Goal: Contribute content: Contribute content

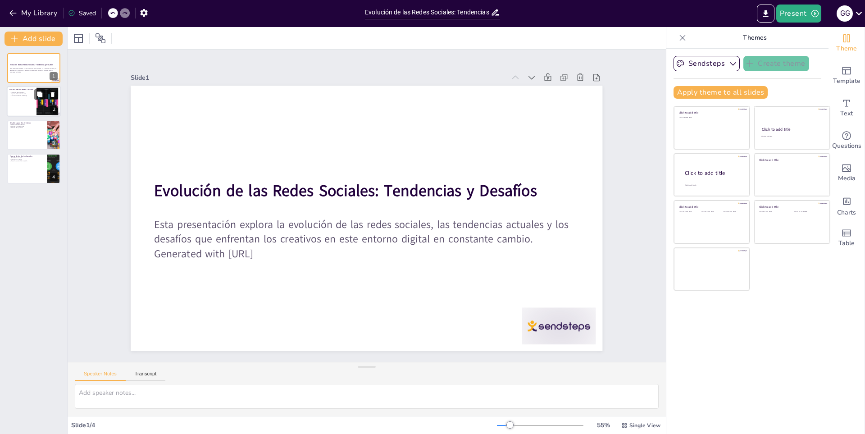
click at [43, 102] on div at bounding box center [47, 101] width 57 height 27
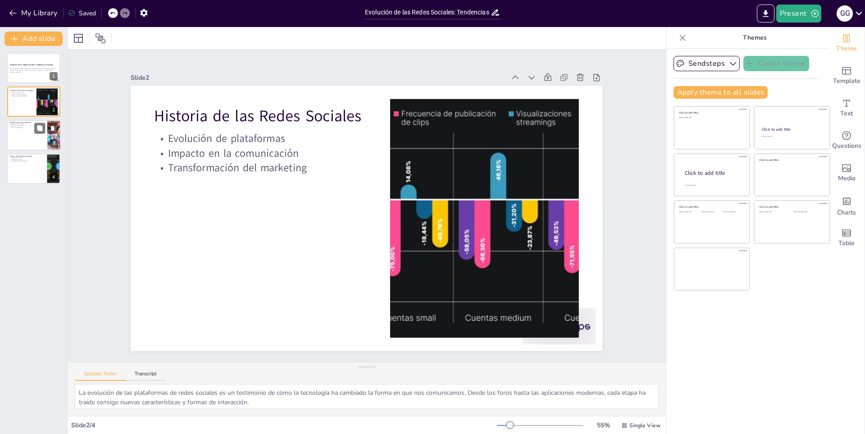
click at [34, 128] on div at bounding box center [34, 135] width 54 height 31
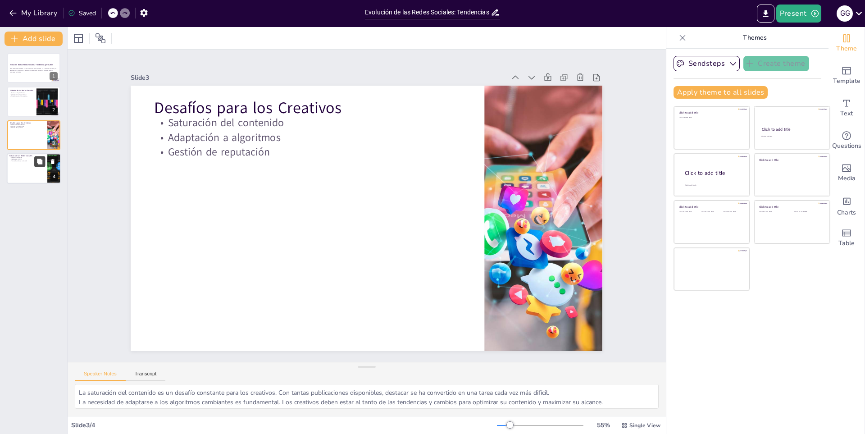
click at [36, 158] on button at bounding box center [39, 161] width 11 height 11
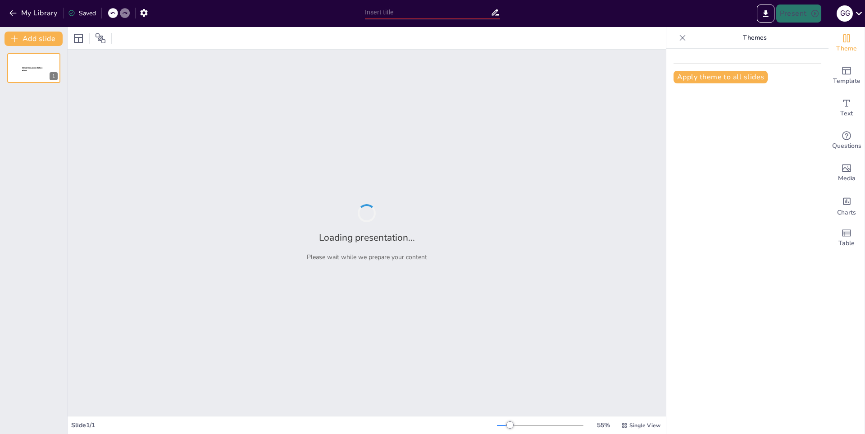
type input "La Influencia de la Tecnología en la Producción Musical"
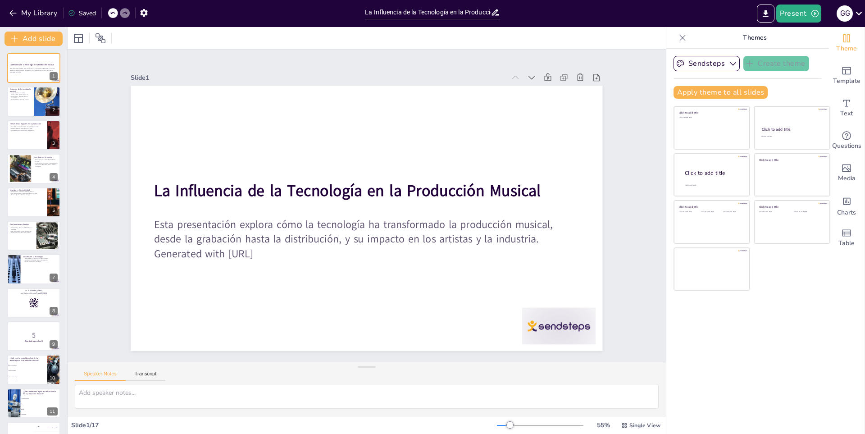
checkbox input "true"
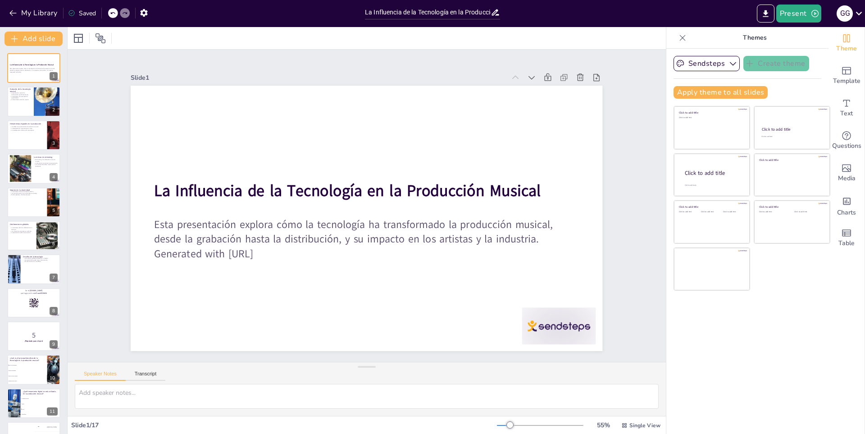
checkbox input "true"
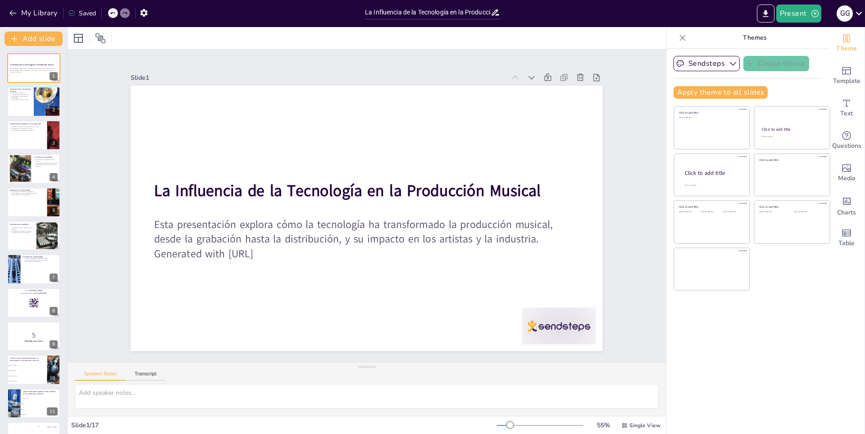
checkbox input "true"
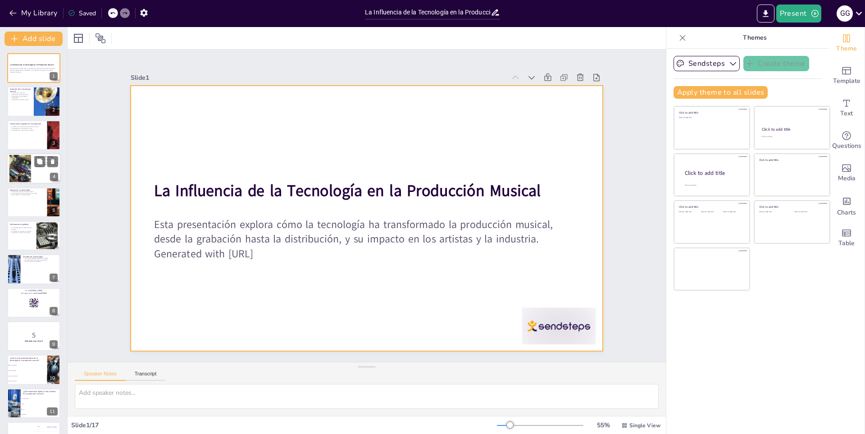
checkbox input "true"
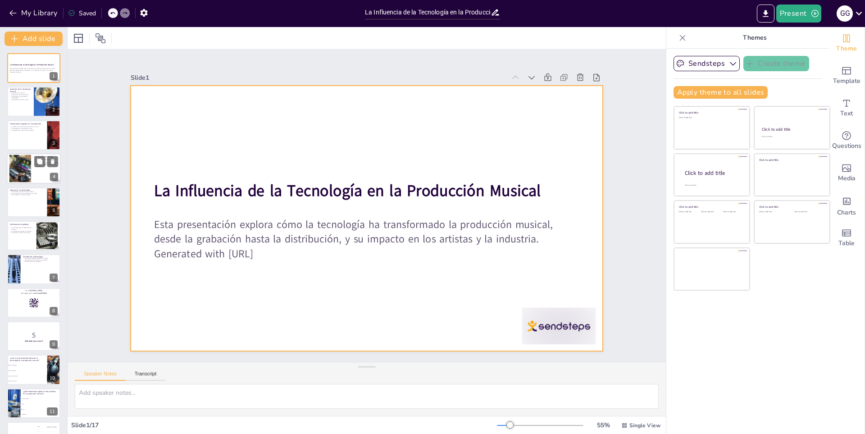
checkbox input "true"
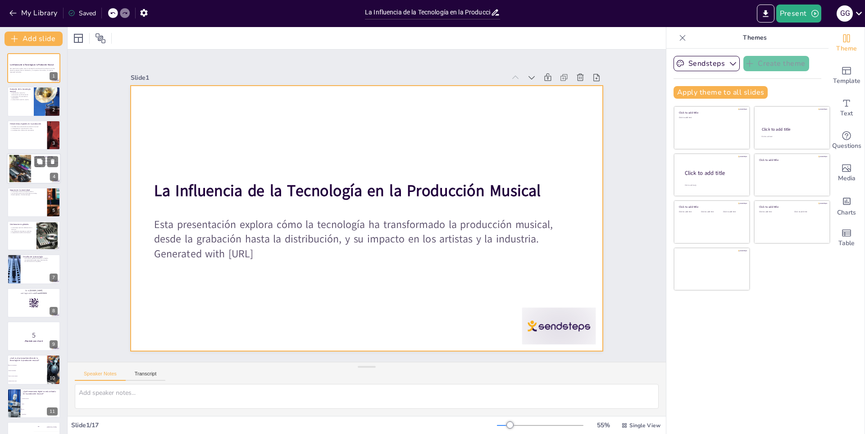
checkbox input "true"
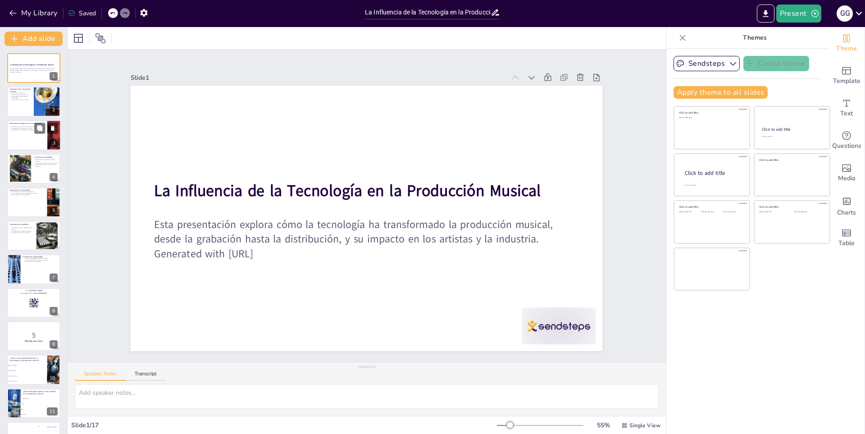
checkbox input "true"
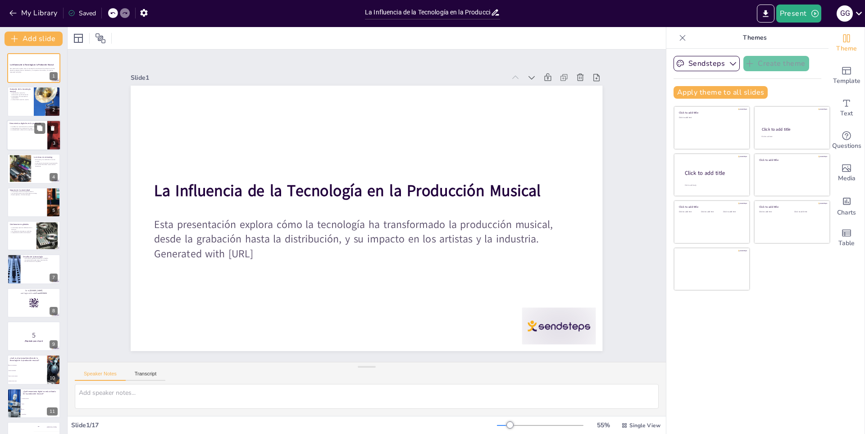
checkbox input "true"
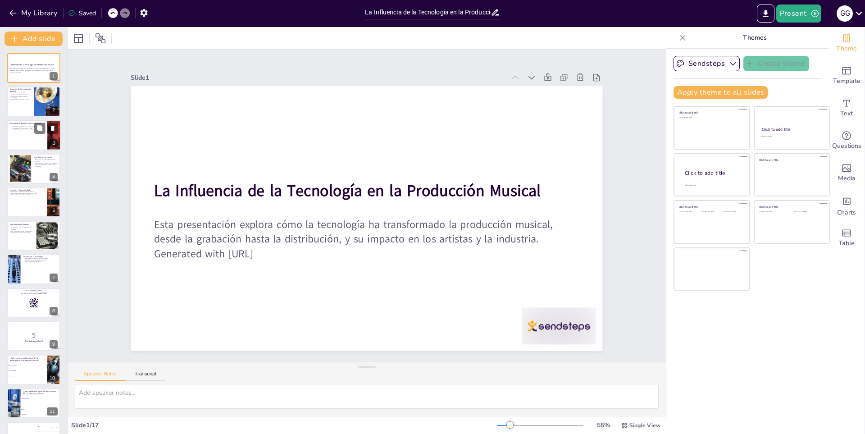
checkbox input "true"
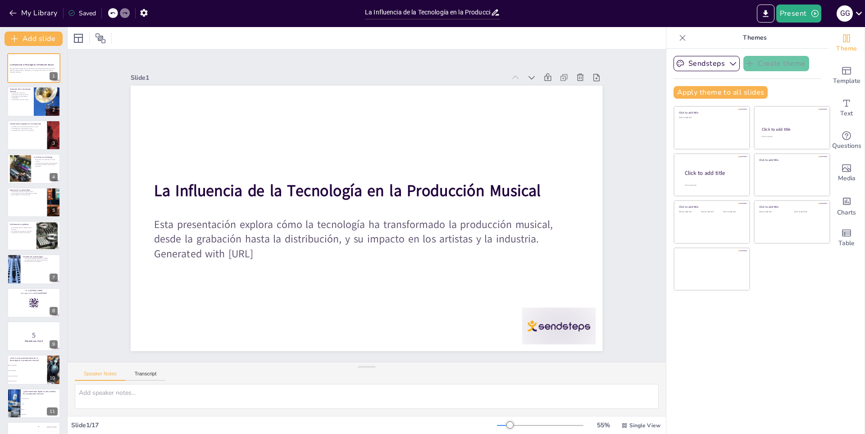
checkbox input "true"
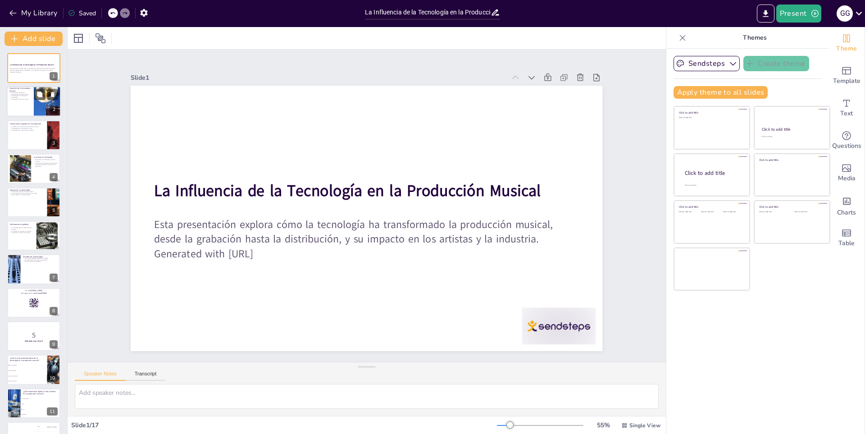
checkbox input "true"
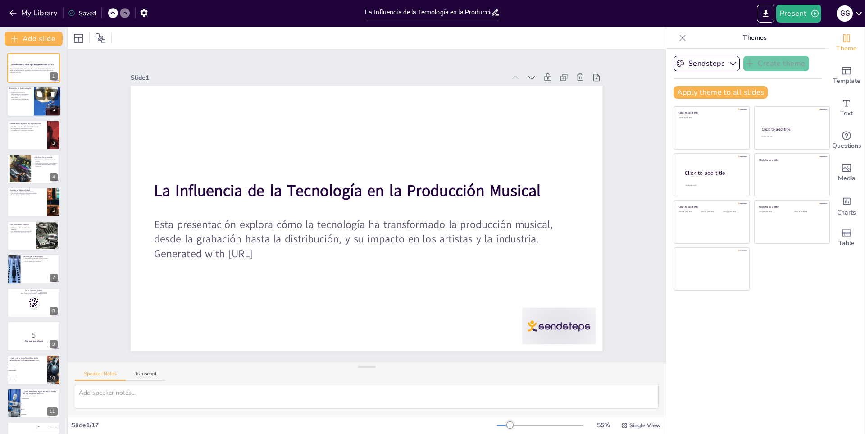
checkbox input "true"
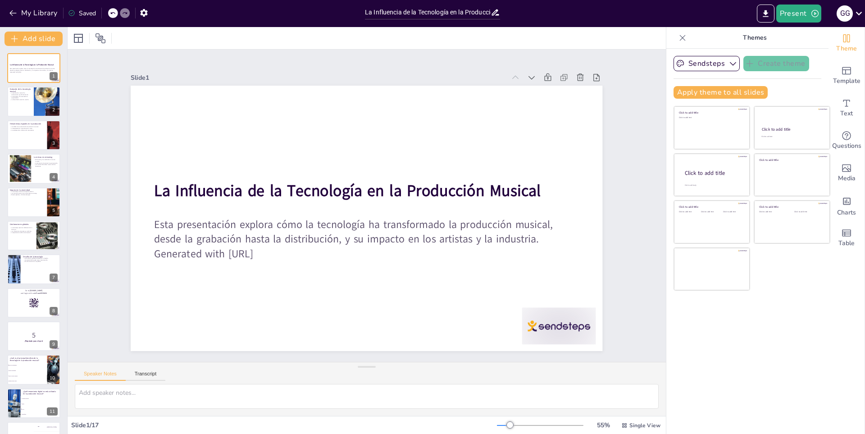
checkbox input "true"
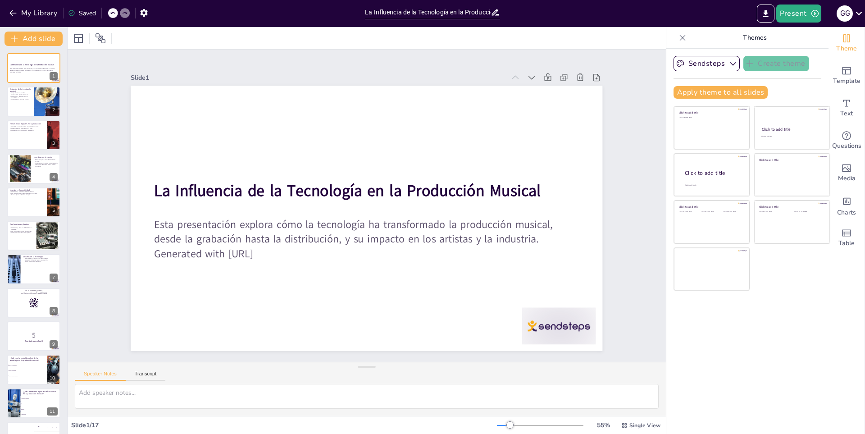
checkbox input "true"
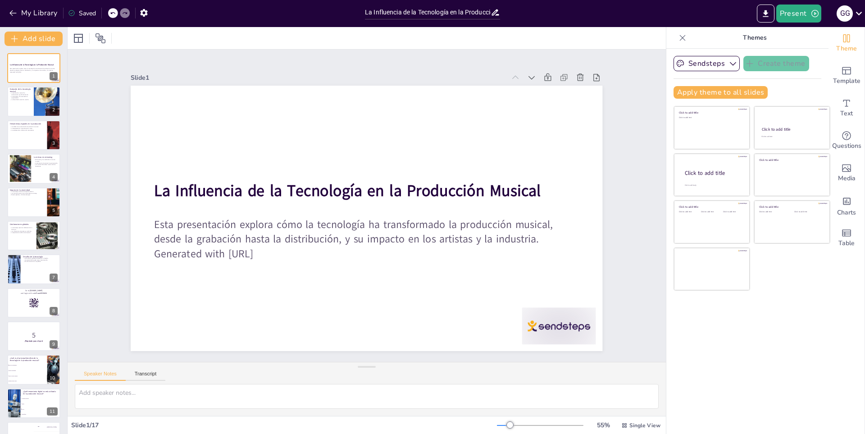
checkbox input "true"
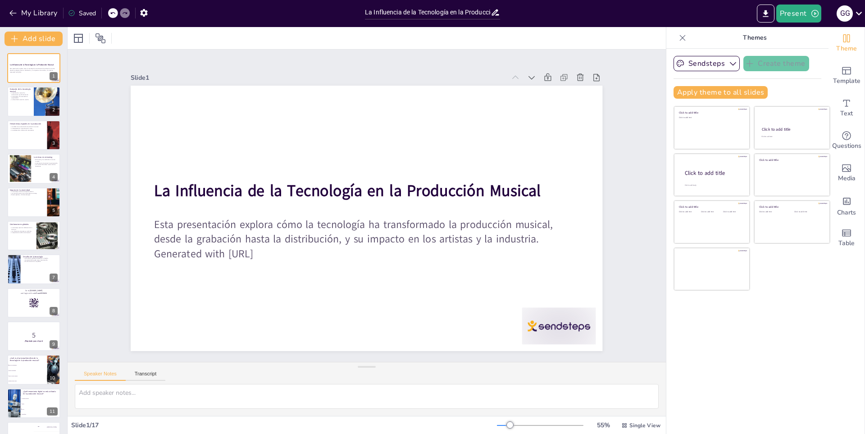
checkbox input "true"
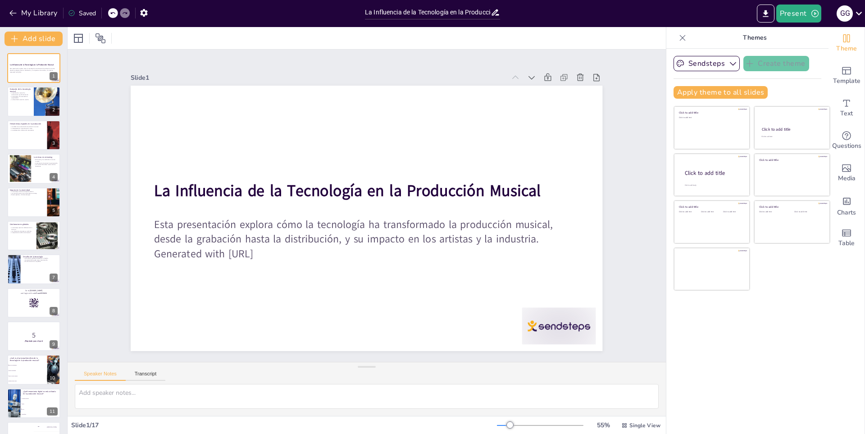
checkbox input "true"
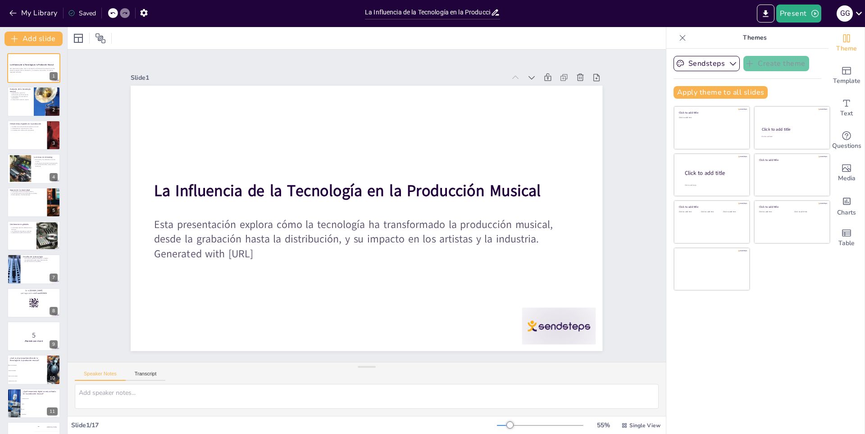
checkbox input "true"
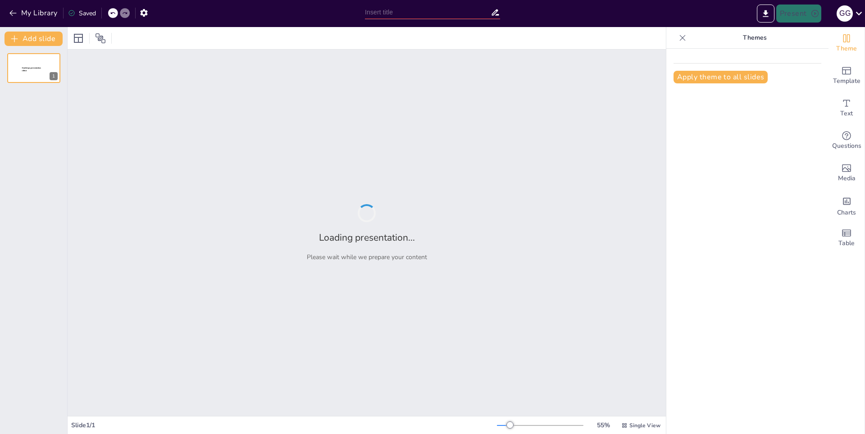
type input "Educación Inclusiva: Un Enfoque para Todos"
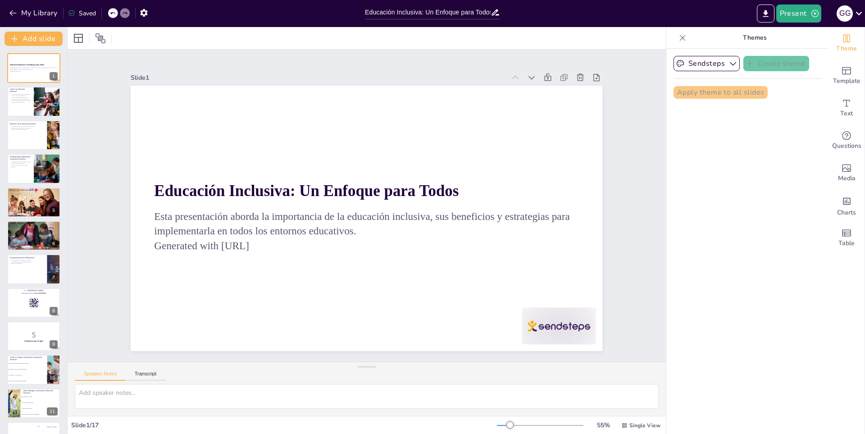
checkbox input "true"
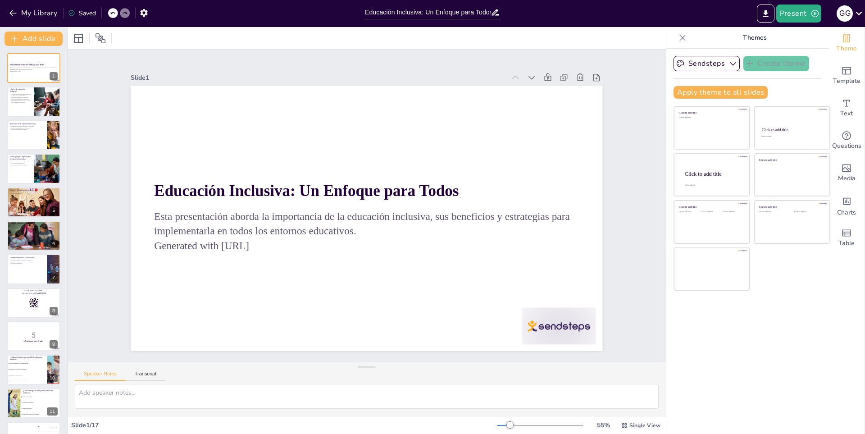
checkbox input "true"
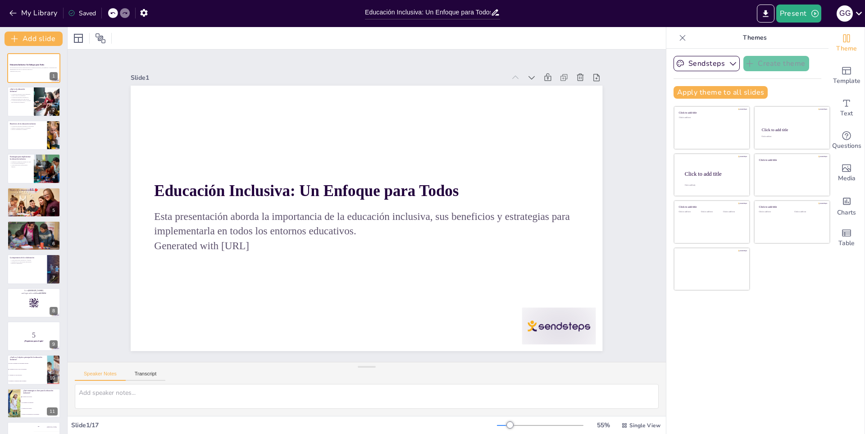
checkbox input "true"
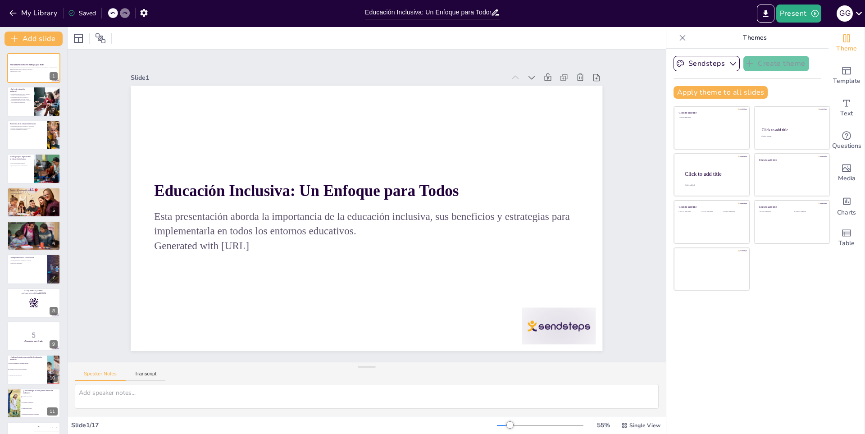
checkbox input "true"
